Goal: Navigation & Orientation: Find specific page/section

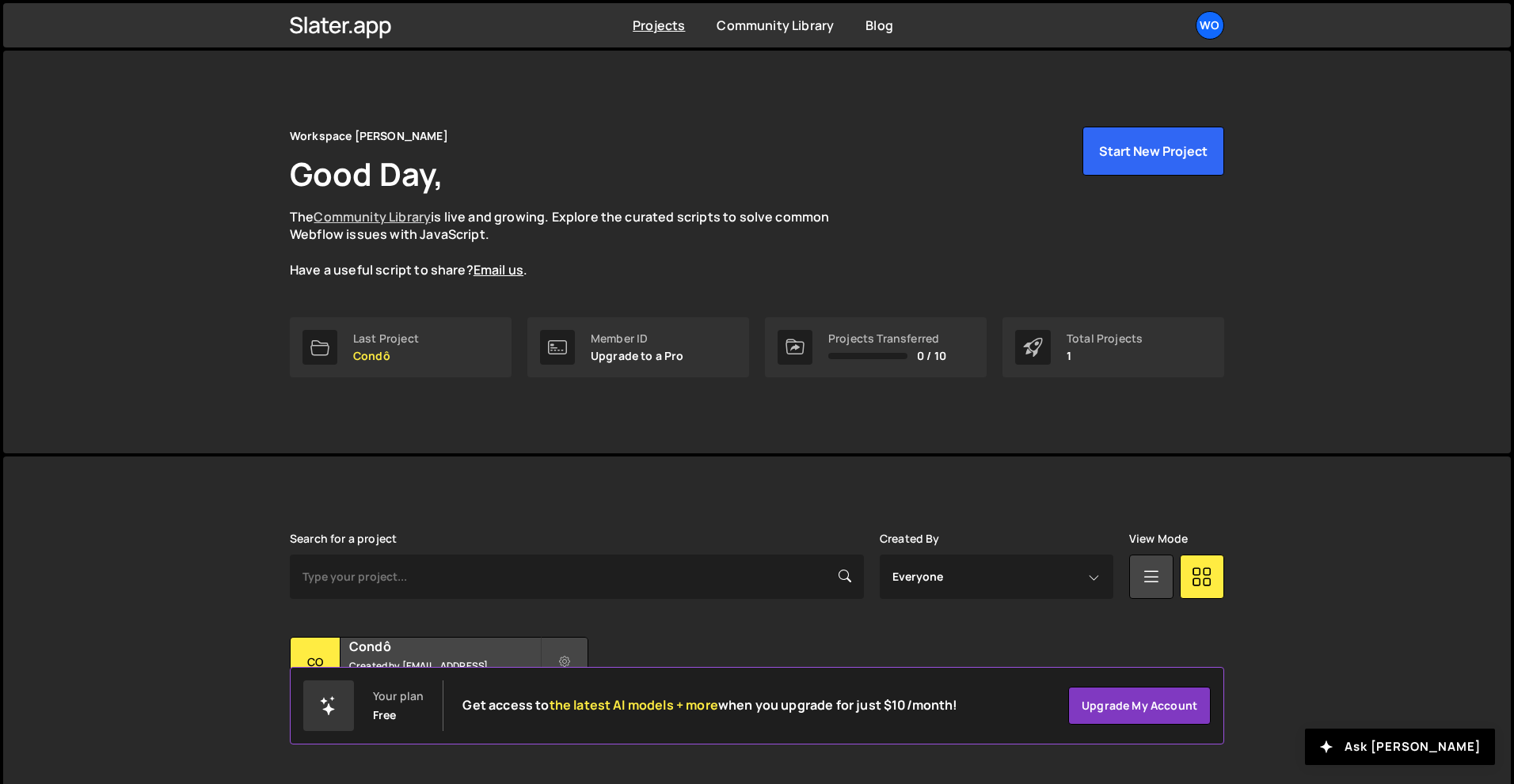
click at [411, 219] on link "Community Library" at bounding box center [372, 217] width 117 height 17
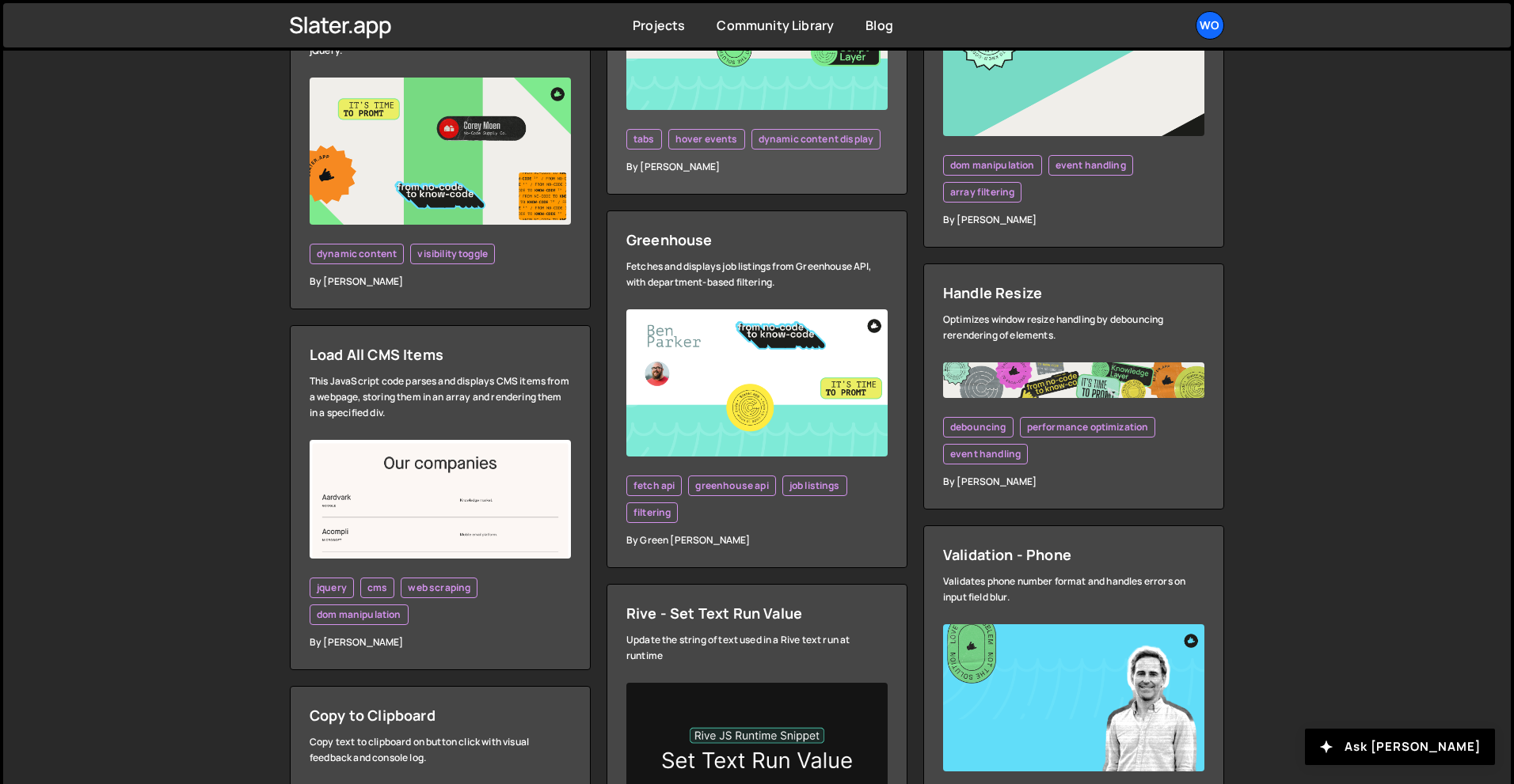
scroll to position [3245, 0]
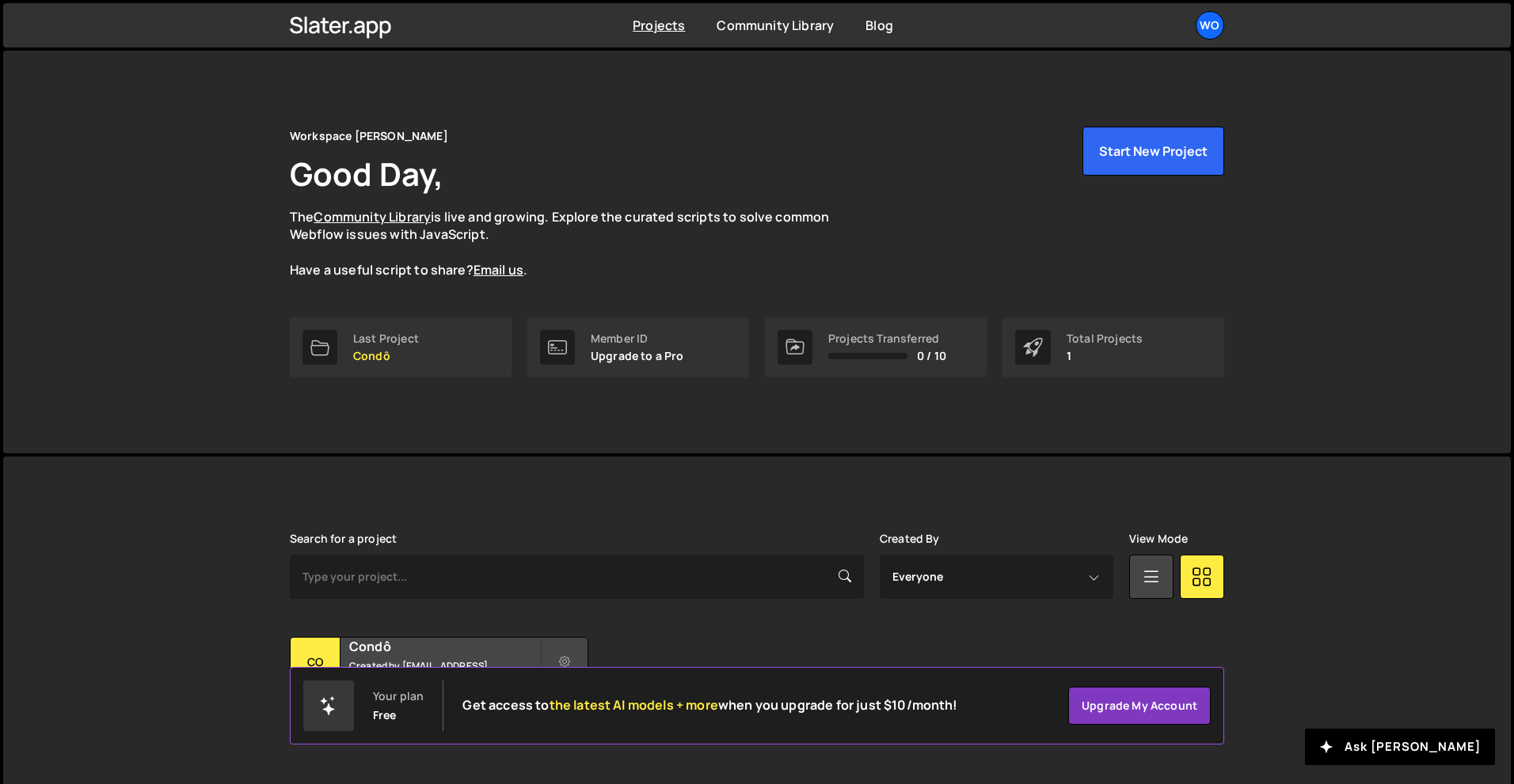
scroll to position [31, 0]
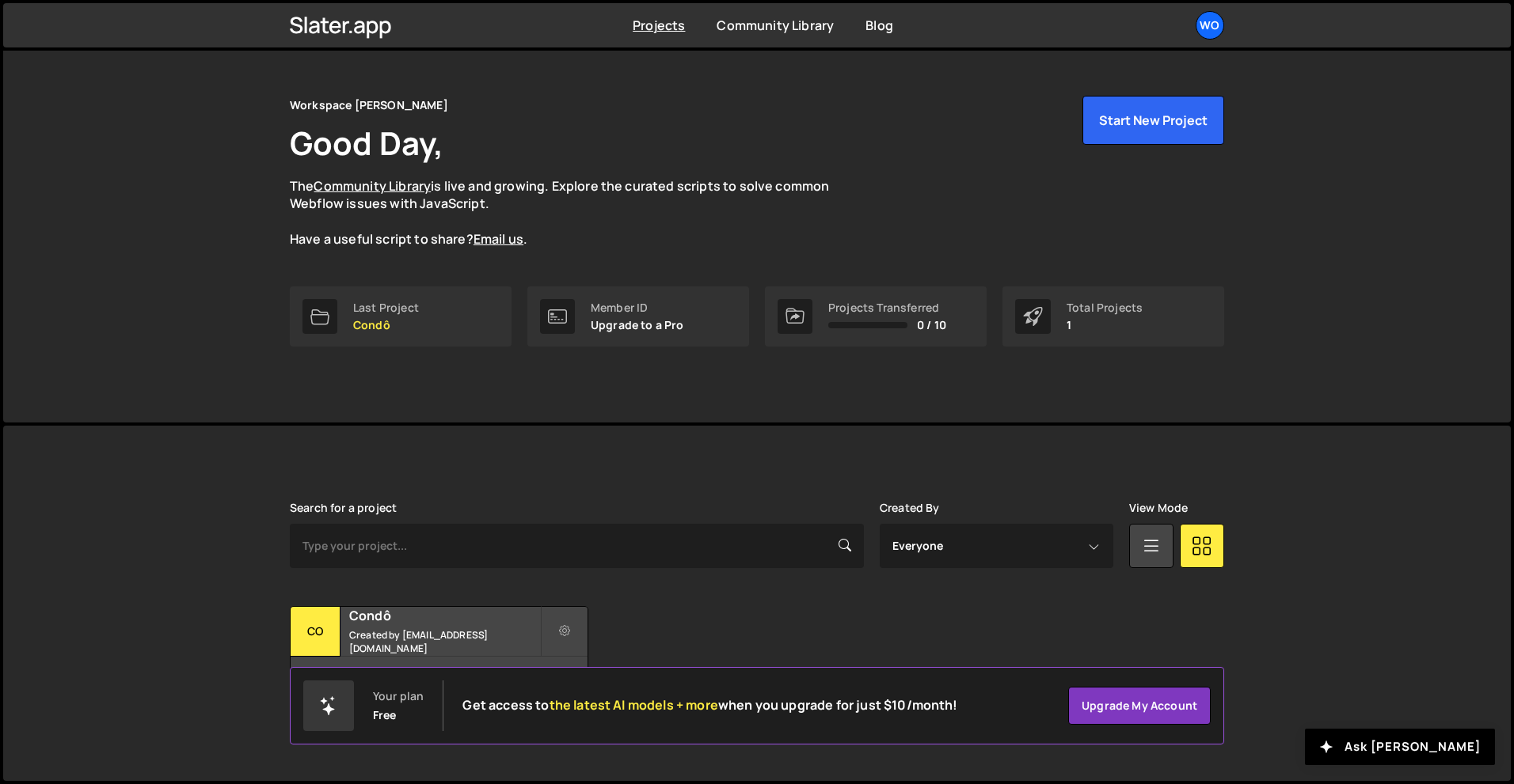
click at [1327, 248] on div "Workspace [PERSON_NAME] Good Day, The Community Library is live and growing. Ex…" at bounding box center [757, 221] width 1508 height 403
